Goal: Ask a question

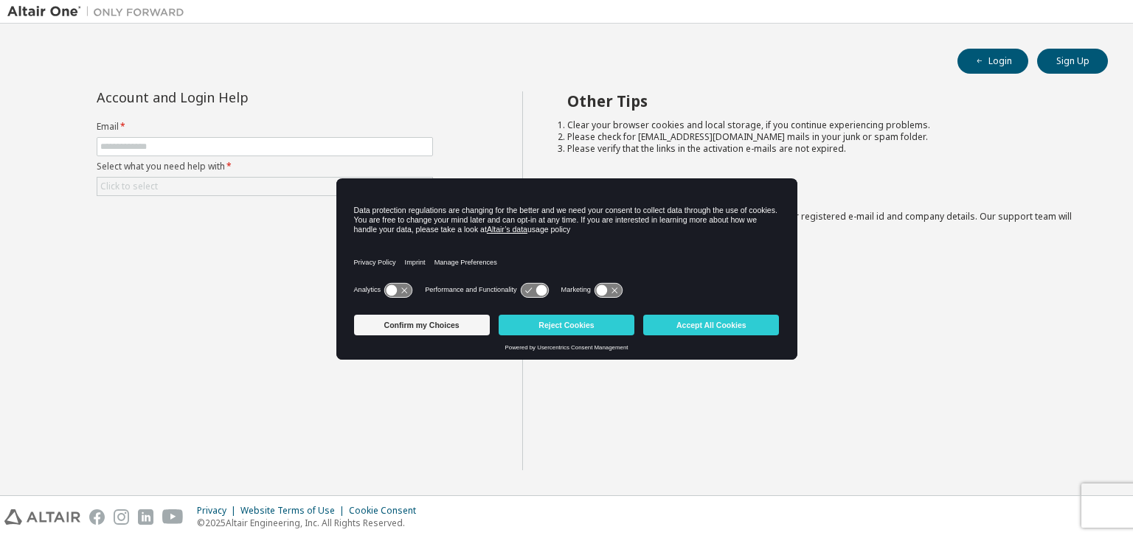
click at [888, 268] on div "Other Tips Clear your browser cookies and local storage, if you continue experi…" at bounding box center [824, 280] width 604 height 379
click at [538, 328] on button "Reject Cookies" at bounding box center [566, 325] width 136 height 21
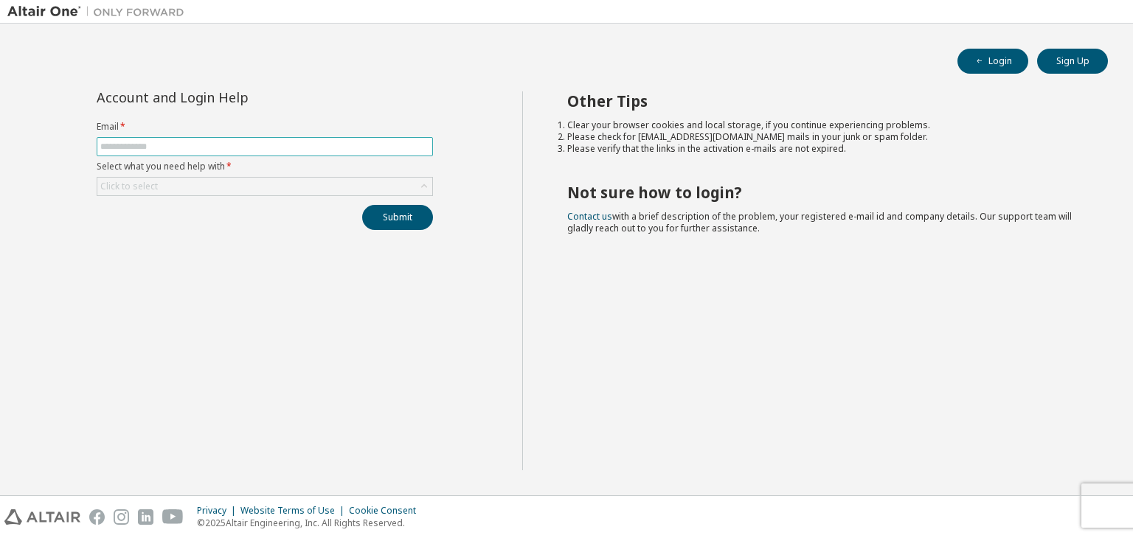
click at [287, 145] on input "text" at bounding box center [264, 147] width 329 height 12
click at [304, 313] on div "Account and Login Help Email * Select what you need help with * Click to select…" at bounding box center [264, 280] width 515 height 379
click at [244, 145] on input "text" at bounding box center [264, 147] width 329 height 12
click at [241, 256] on div "Account and Login Help Email * Select what you need help with * Click to select…" at bounding box center [264, 280] width 515 height 379
click at [248, 148] on input "text" at bounding box center [264, 147] width 329 height 12
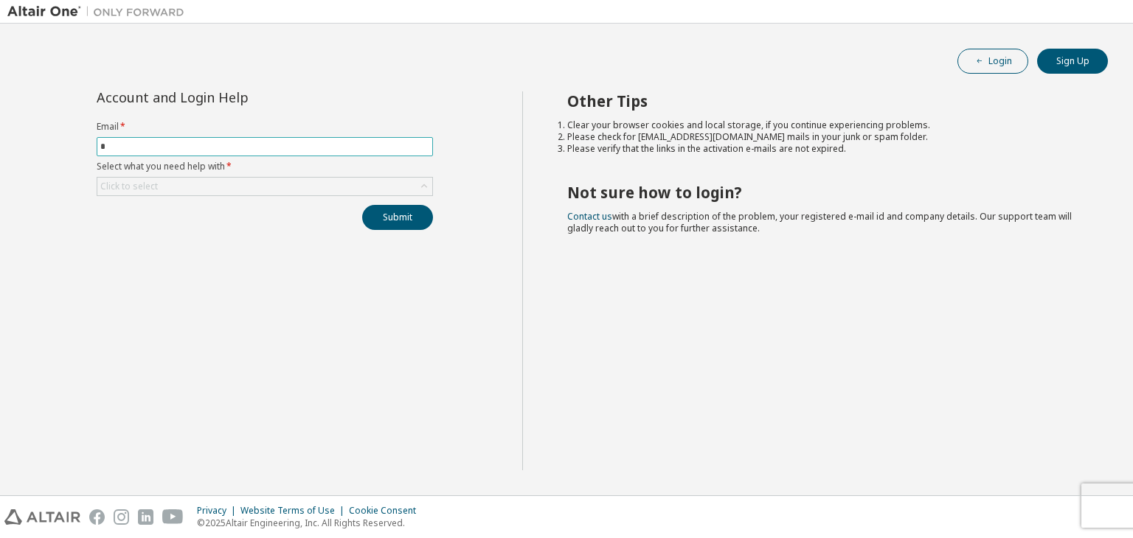
type input "*"
click at [981, 60] on icon "button" at bounding box center [979, 61] width 9 height 9
click at [142, 141] on input "text" at bounding box center [264, 147] width 329 height 12
type input "**********"
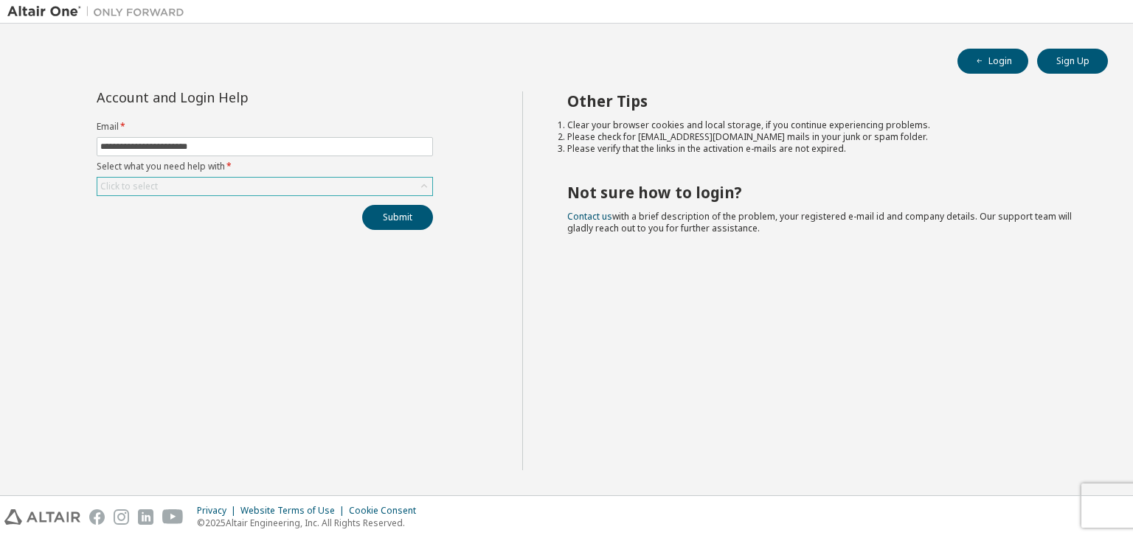
click at [378, 191] on div "Click to select" at bounding box center [264, 187] width 335 height 18
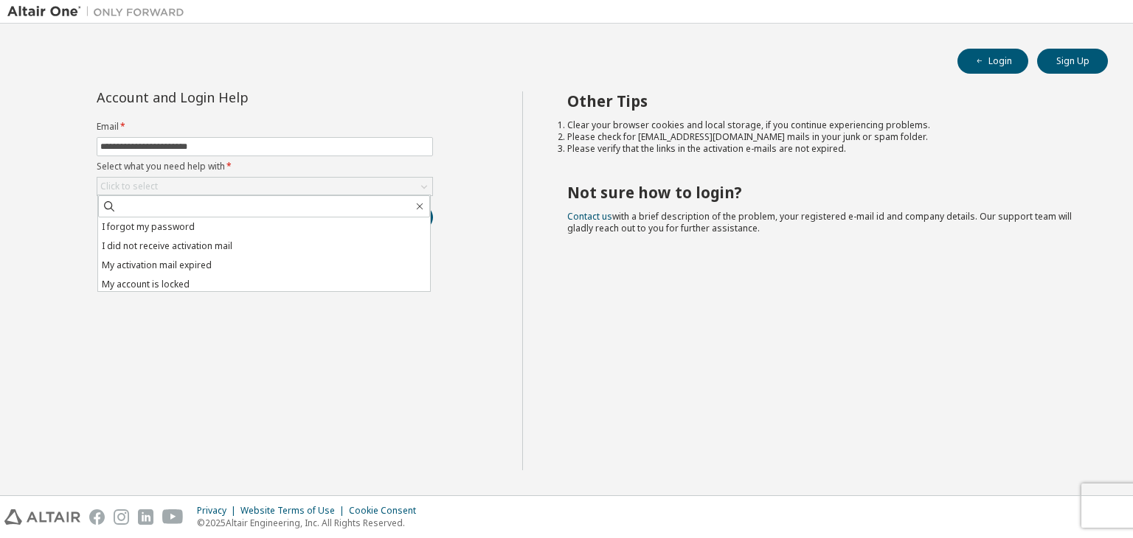
click at [227, 331] on div "**********" at bounding box center [264, 280] width 515 height 379
